Goal: Transaction & Acquisition: Book appointment/travel/reservation

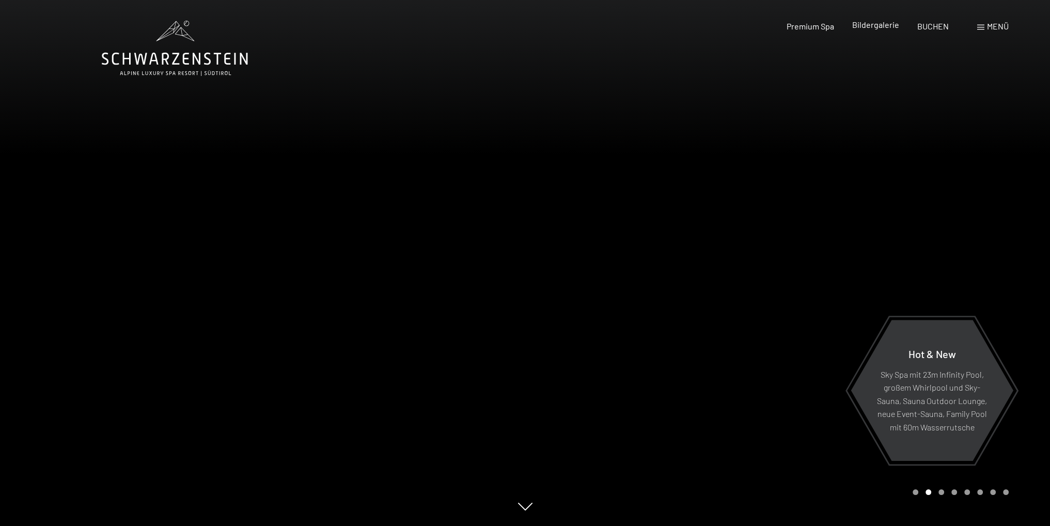
click at [872, 29] on span "Bildergalerie" at bounding box center [875, 25] width 47 height 10
click at [995, 24] on span "Menü" at bounding box center [998, 26] width 22 height 10
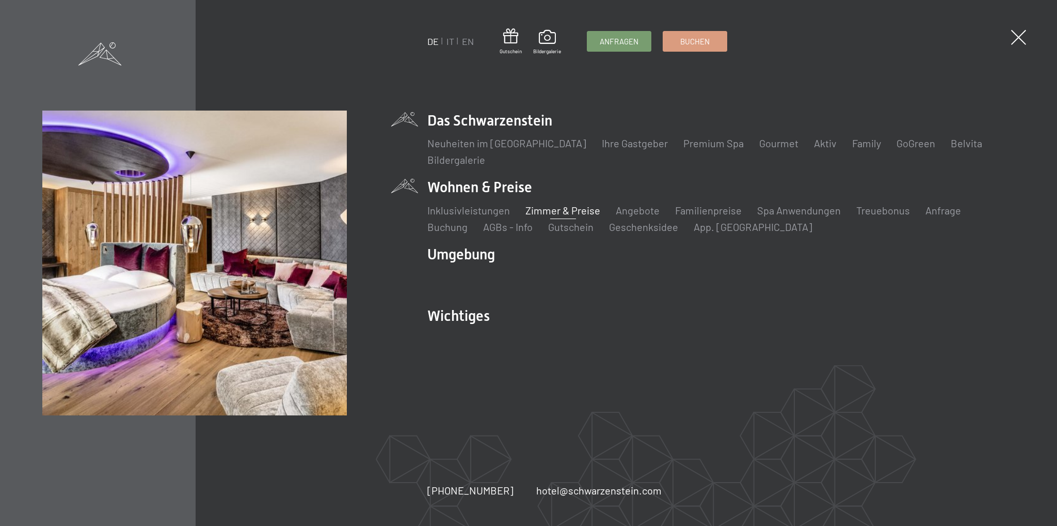
click at [543, 210] on link "Zimmer & Preise" at bounding box center [563, 210] width 75 height 12
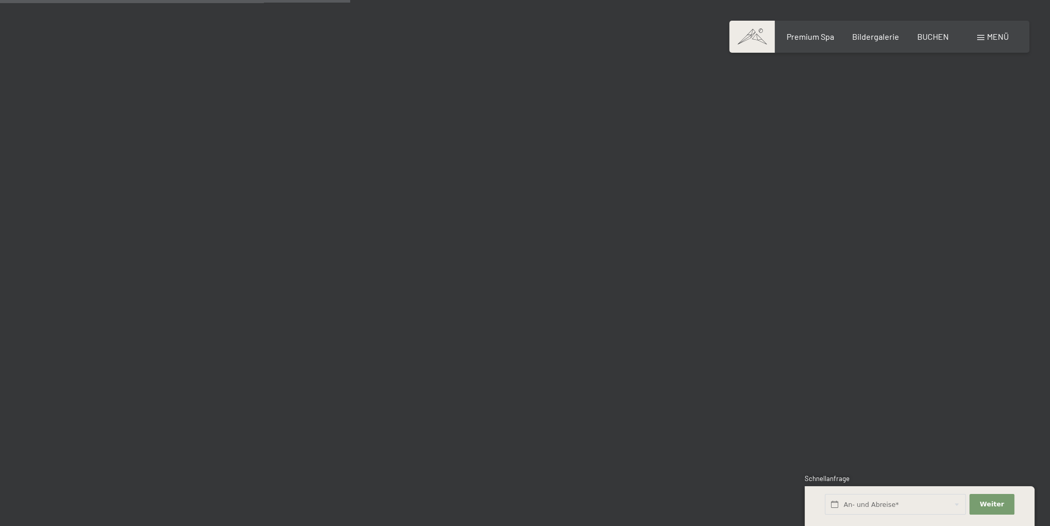
scroll to position [4337, 0]
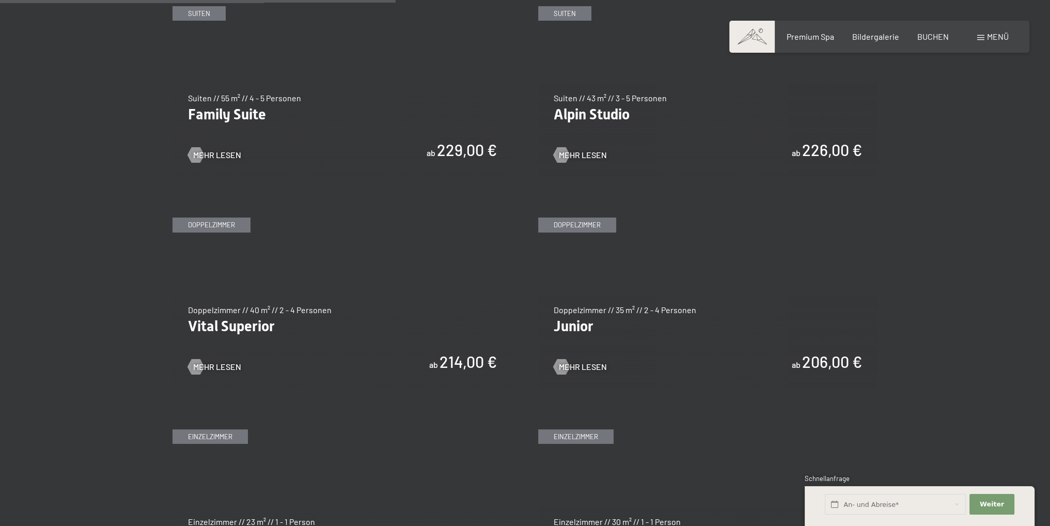
scroll to position [1342, 0]
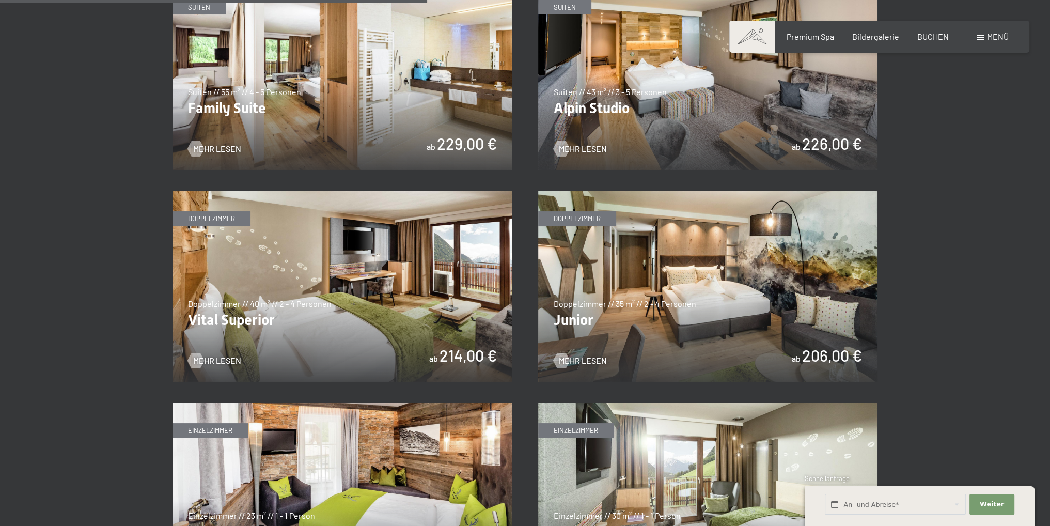
click at [586, 320] on img at bounding box center [708, 286] width 340 height 191
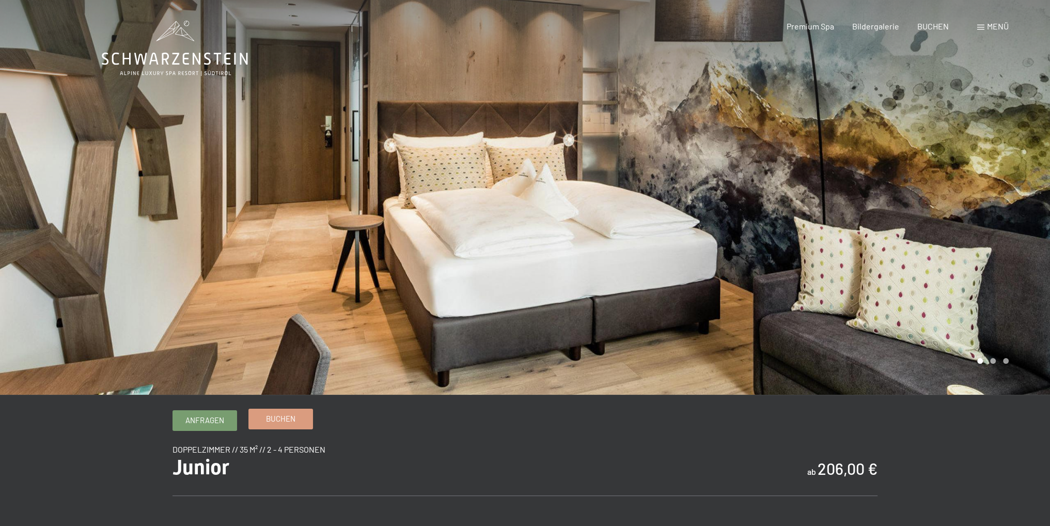
click at [288, 420] on span "Buchen" at bounding box center [280, 418] width 29 height 11
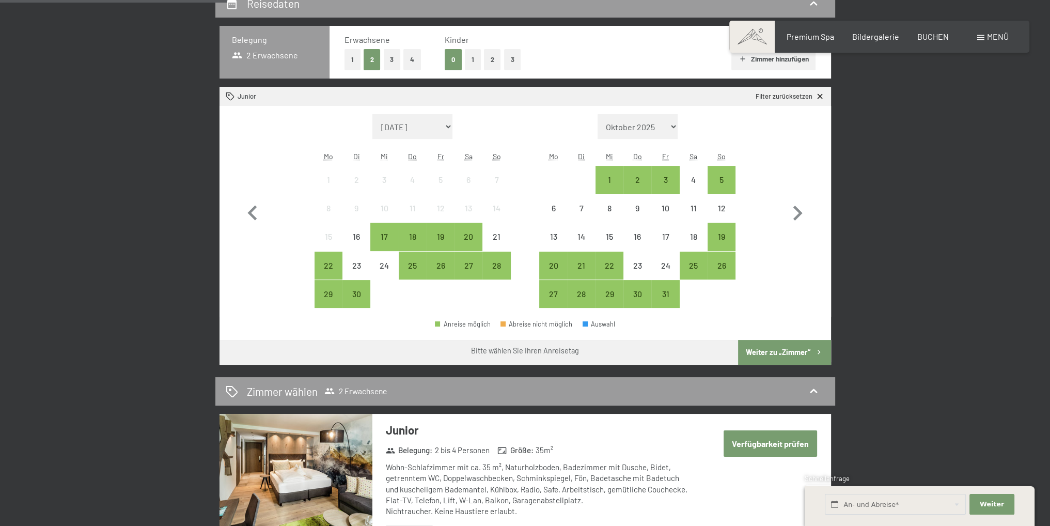
scroll to position [258, 0]
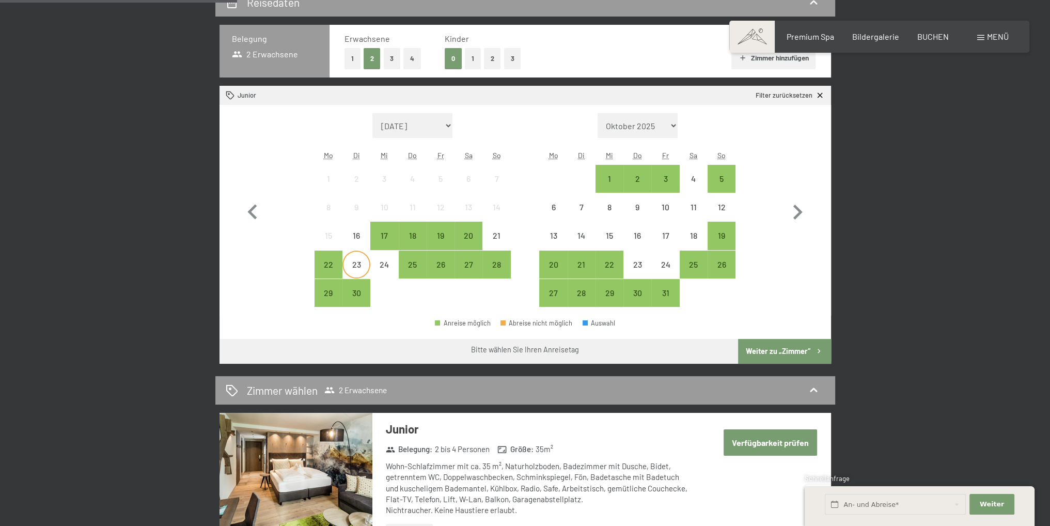
click at [355, 260] on div "23" at bounding box center [356, 273] width 26 height 26
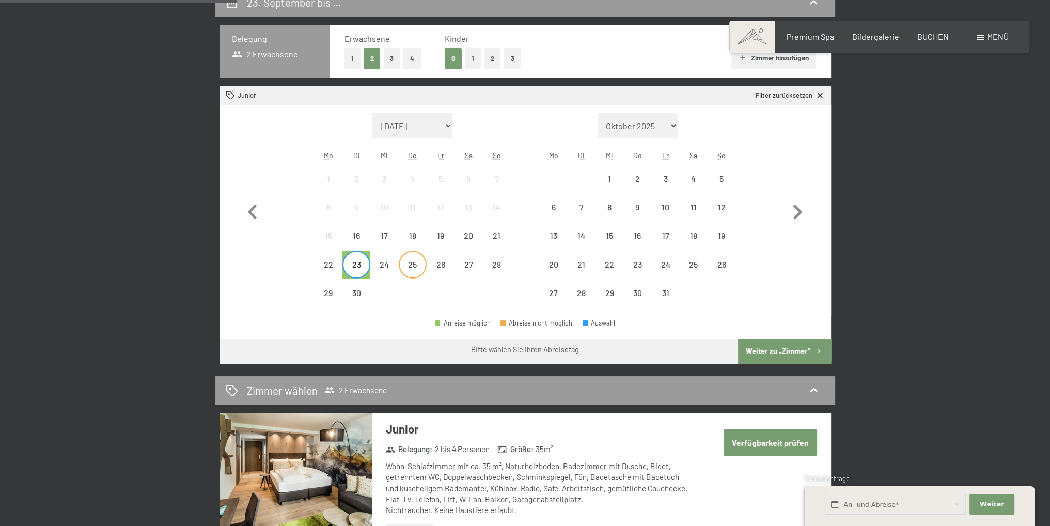
click at [408, 265] on div "25" at bounding box center [413, 273] width 26 height 26
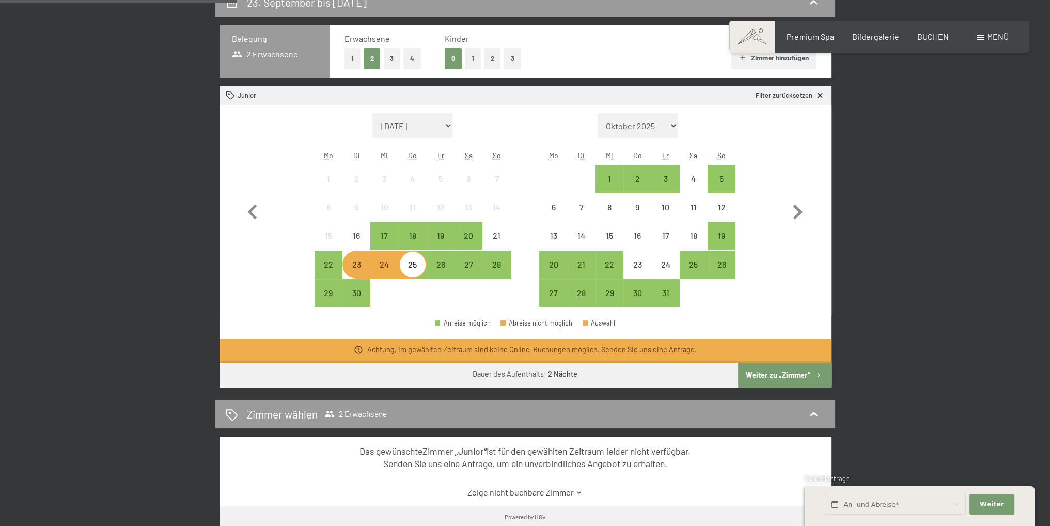
click at [933, 293] on div "23. September bis 25. September 2025 Belegung 2 Erwachsene Erwachsene 1 2 3 4 K…" at bounding box center [525, 300] width 1050 height 624
click at [820, 97] on icon at bounding box center [819, 95] width 9 height 9
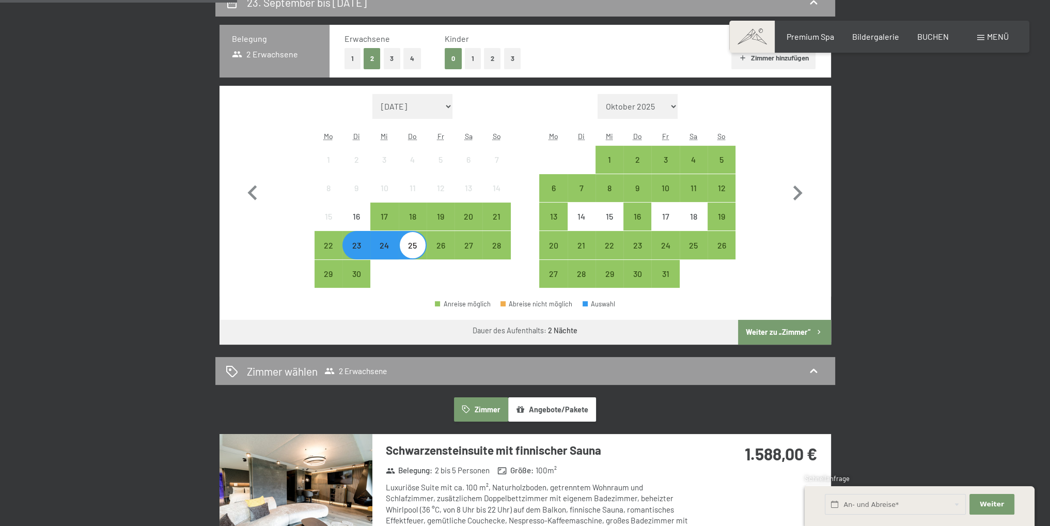
click at [921, 260] on div "23. September bis 25. September 2025 Belegung 2 Erwachsene Erwachsene 1 2 3 4 K…" at bounding box center [525, 424] width 1050 height 873
click at [240, 242] on button "button" at bounding box center [252, 191] width 30 height 194
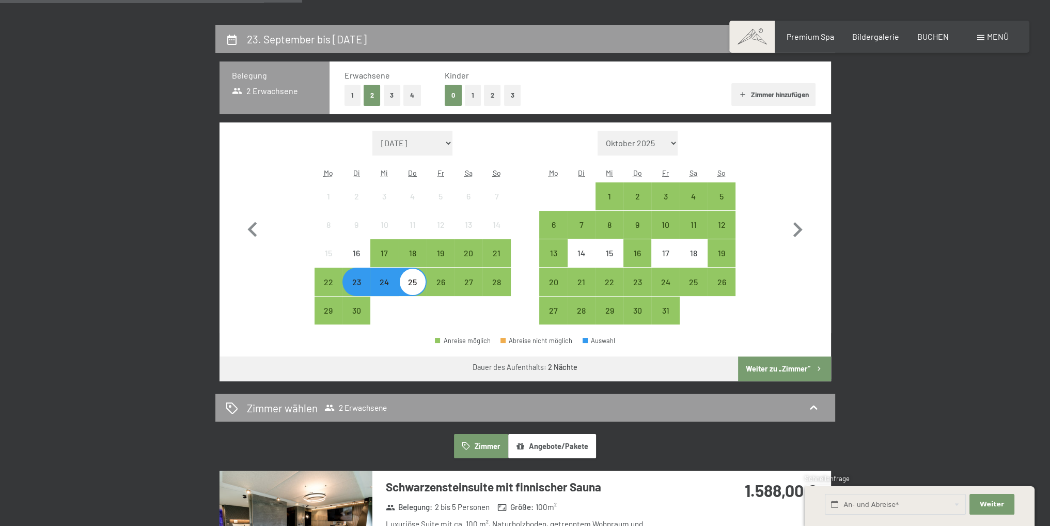
scroll to position [155, 0]
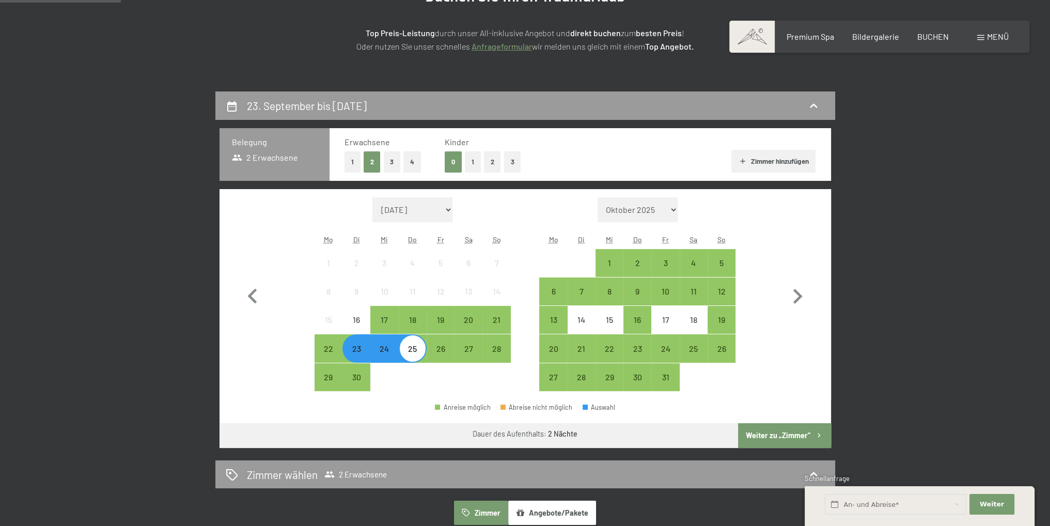
click at [761, 437] on button "Weiter zu „Zimmer“" at bounding box center [784, 435] width 92 height 25
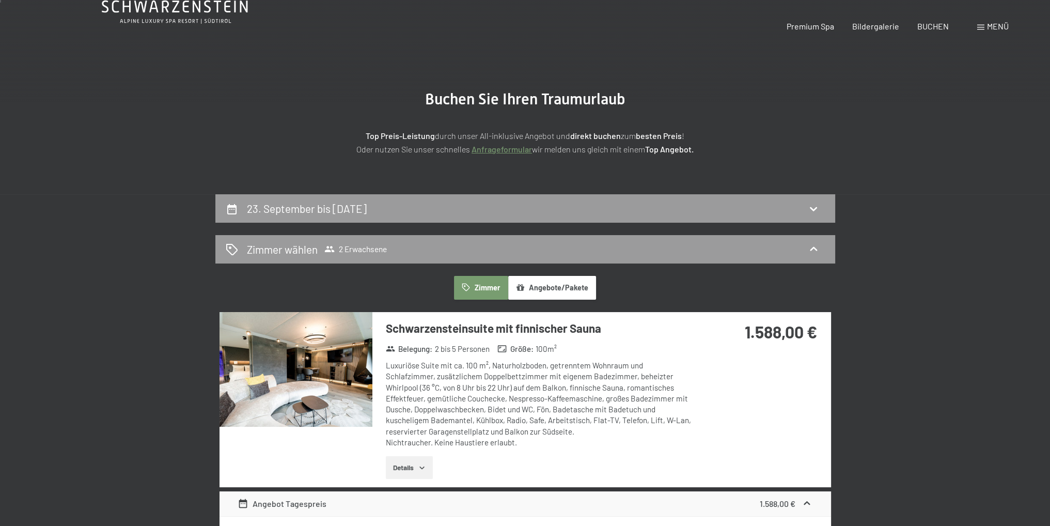
scroll to position [0, 0]
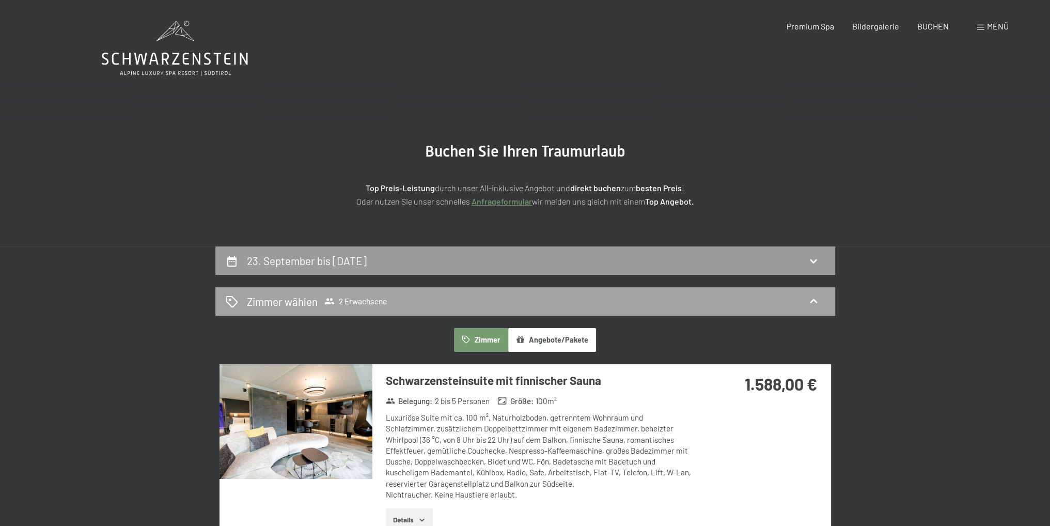
click at [813, 298] on icon at bounding box center [813, 301] width 12 height 12
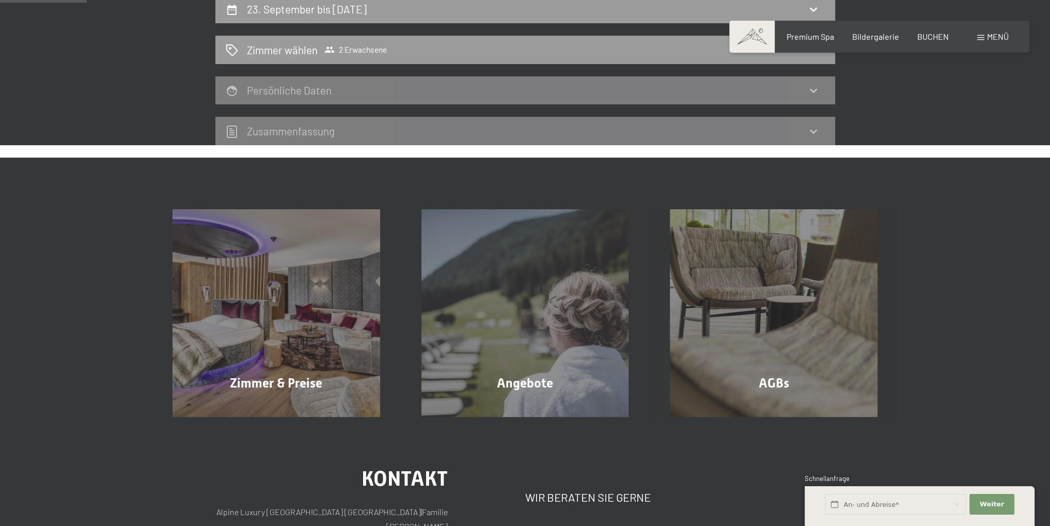
scroll to position [310, 0]
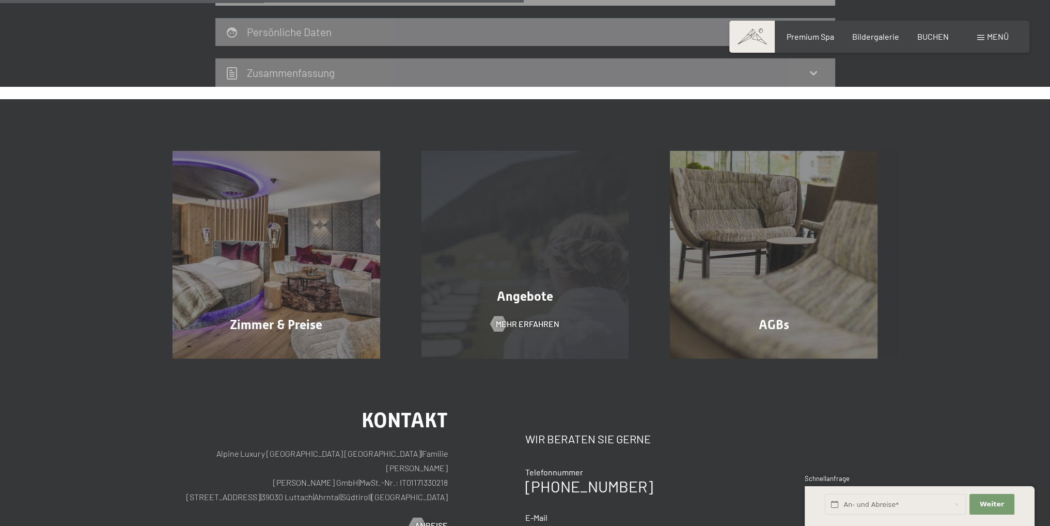
click at [545, 300] on span "Angebote" at bounding box center [525, 296] width 56 height 15
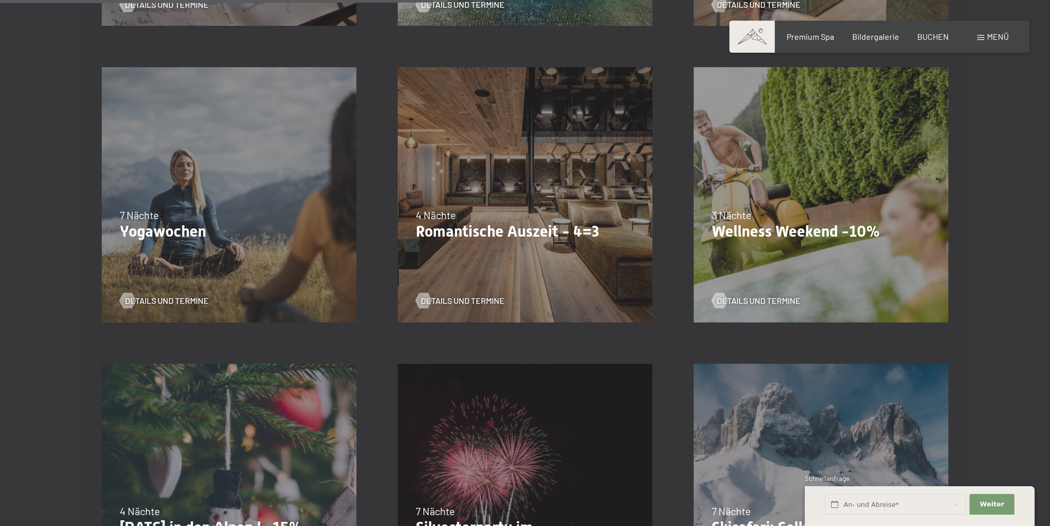
scroll to position [878, 0]
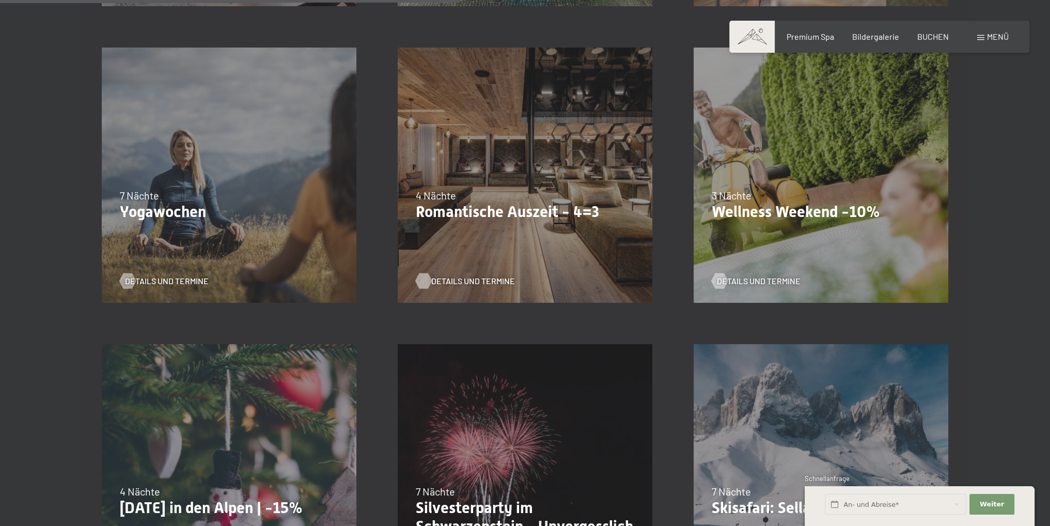
click at [486, 283] on span "Details und Termine" at bounding box center [473, 280] width 84 height 11
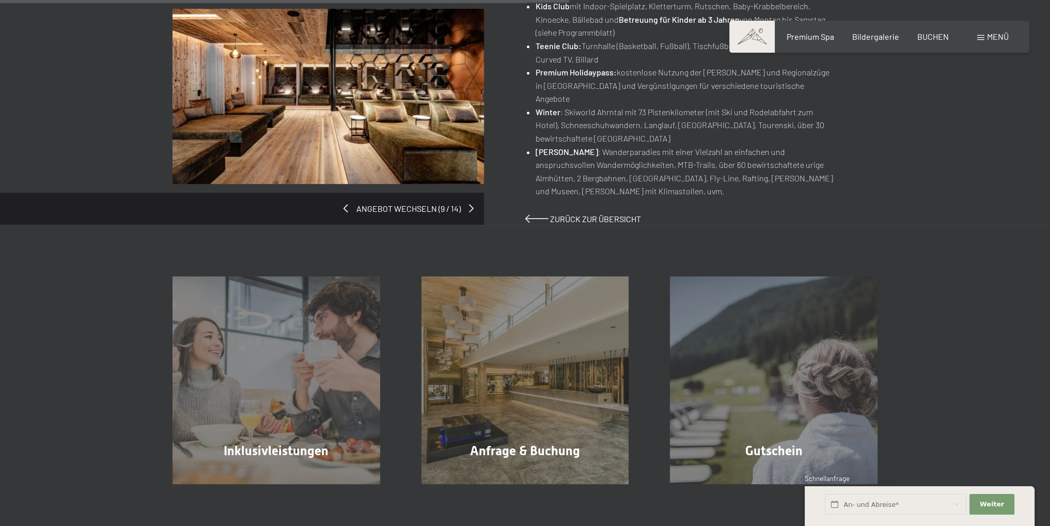
scroll to position [774, 0]
